Goal: Transaction & Acquisition: Obtain resource

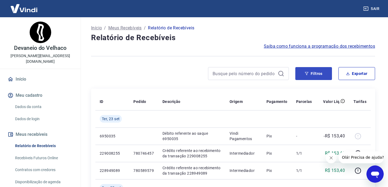
click at [319, 75] on button "Filtros" at bounding box center [313, 73] width 37 height 13
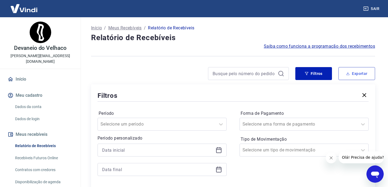
click at [354, 70] on button "Exportar" at bounding box center [356, 73] width 37 height 13
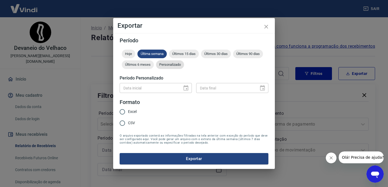
click at [169, 63] on span "Personalizado" at bounding box center [170, 65] width 28 height 4
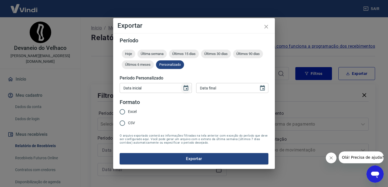
click at [186, 88] on icon "Choose date" at bounding box center [186, 88] width 6 height 6
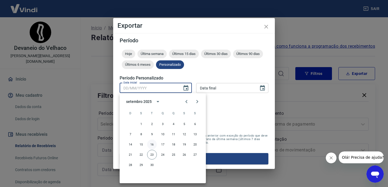
click at [152, 143] on button "16" at bounding box center [152, 145] width 10 height 10
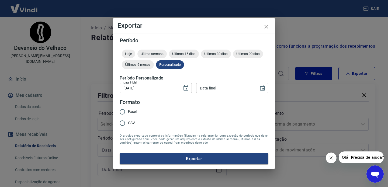
type input "[DATE]"
click at [261, 87] on icon "Choose date" at bounding box center [262, 87] width 5 height 5
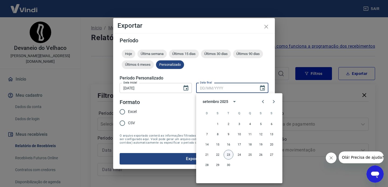
click at [229, 155] on button "23" at bounding box center [229, 155] width 10 height 10
type input "[DATE]"
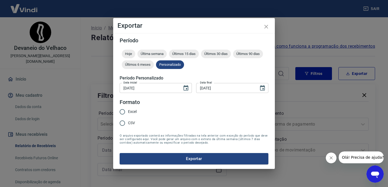
click at [124, 113] on input "Excel" at bounding box center [122, 111] width 11 height 11
radio input "true"
click at [202, 162] on button "Exportar" at bounding box center [194, 158] width 149 height 11
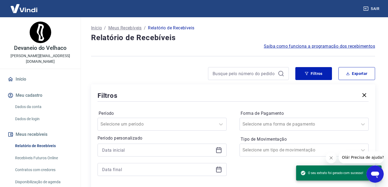
click at [352, 0] on html "[PERSON_NAME] do Velhaco [PERSON_NAME][EMAIL_ADDRESS][DOMAIN_NAME] Início Meu c…" at bounding box center [194, 93] width 388 height 187
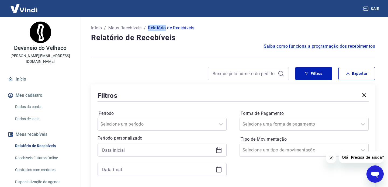
click at [183, 46] on div "Saiba como funciona a programação dos recebimentos" at bounding box center [233, 46] width 284 height 6
